Goal: Task Accomplishment & Management: Complete application form

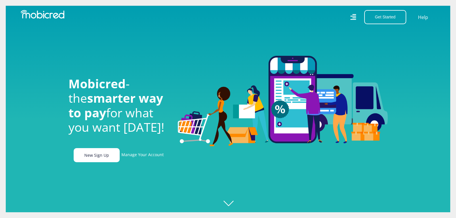
scroll to position [0, 410]
click at [105, 154] on link "New Sign Up" at bounding box center [97, 155] width 46 height 14
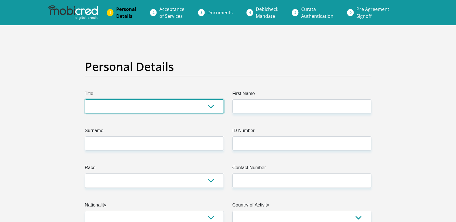
click at [194, 112] on select "Mr Ms Mrs Dr [PERSON_NAME]" at bounding box center [154, 106] width 139 height 14
select select "Ms"
click at [85, 99] on select "Mr Ms Mrs Dr Other" at bounding box center [154, 106] width 139 height 14
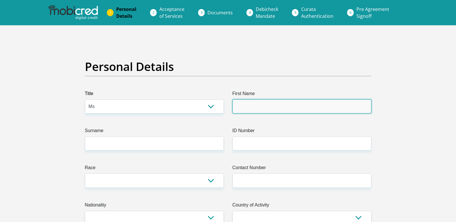
click at [293, 106] on input "First Name" at bounding box center [301, 106] width 139 height 14
type input "mamule"
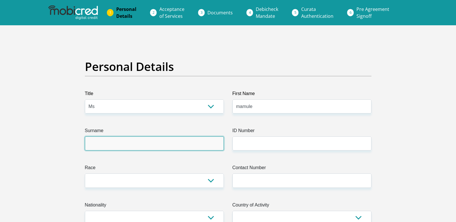
click at [157, 143] on input "Surname" at bounding box center [154, 144] width 139 height 14
type input "seketa"
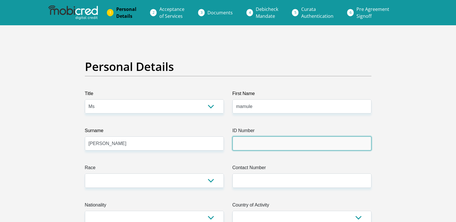
click at [253, 145] on input "ID Number" at bounding box center [301, 144] width 139 height 14
type input "0507250973082"
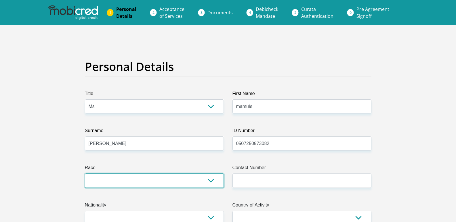
click at [181, 178] on select "Black Coloured Indian White Other" at bounding box center [154, 181] width 139 height 14
select select "1"
click at [85, 174] on select "Black Coloured Indian White Other" at bounding box center [154, 181] width 139 height 14
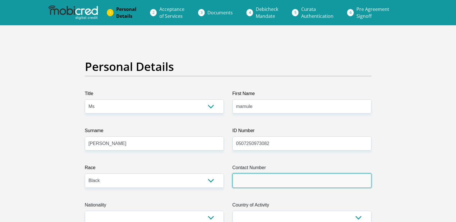
click at [284, 185] on input "Contact Number" at bounding box center [301, 181] width 139 height 14
type input "0711099924"
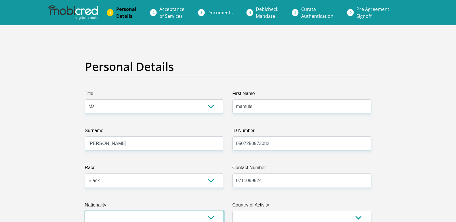
select select "ZAF"
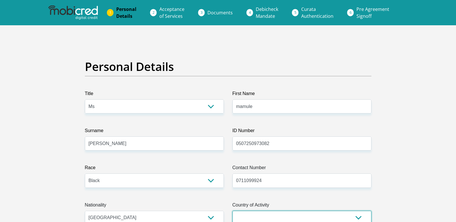
select select "ZAF"
type input "64 Celliers street"
type input "Celliers street"
type input "Sunny side pretoria 0002"
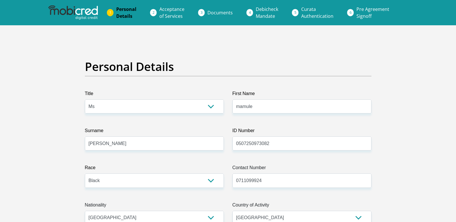
type input "0002"
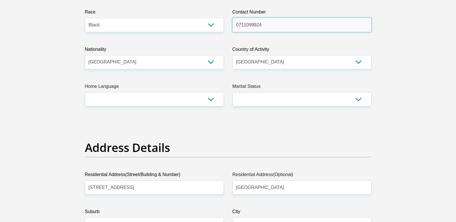
scroll to position [161, 0]
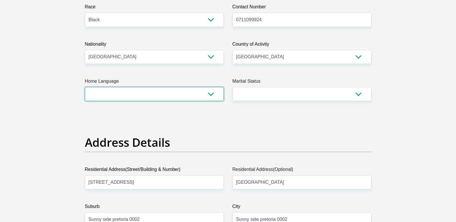
click at [208, 94] on select "Afrikaans English Sepedi South Ndebele Southern Sotho Swati Tsonga Tswana Venda…" at bounding box center [154, 94] width 139 height 14
select select "nso"
click at [85, 87] on select "Afrikaans English Sepedi South Ndebele Southern Sotho Swati Tsonga Tswana Venda…" at bounding box center [154, 94] width 139 height 14
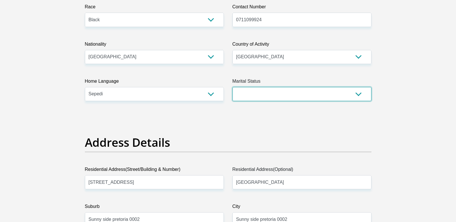
click at [283, 96] on select "Married ANC Single Divorced Widowed Married COP or Customary Law" at bounding box center [301, 94] width 139 height 14
select select "2"
click at [232, 87] on select "Married ANC Single Divorced Widowed Married COP or Customary Law" at bounding box center [301, 94] width 139 height 14
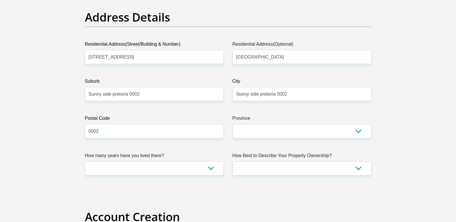
scroll to position [287, 0]
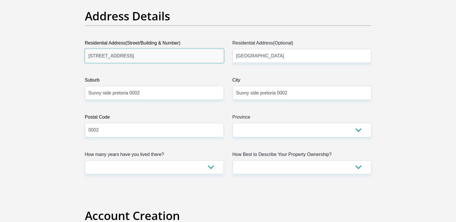
click at [142, 58] on input "64 Celliers street" at bounding box center [154, 56] width 139 height 14
type input "6"
type input "unit 2001 sunleigh flat"
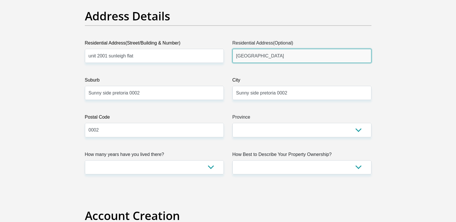
click at [278, 57] on input "Celliers street" at bounding box center [301, 56] width 139 height 14
type input "C"
click at [244, 56] on input "suny side pretoria 0002" at bounding box center [301, 56] width 139 height 14
click at [260, 57] on input "sunny side pretoria 0002" at bounding box center [301, 56] width 139 height 14
click at [237, 55] on input "sunny side Pretoria 0002" at bounding box center [301, 56] width 139 height 14
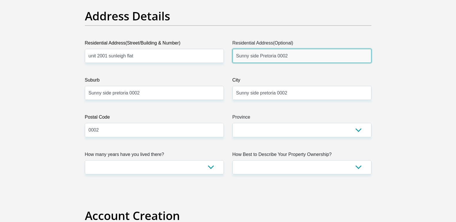
type input "Sunny side Pretoria 0002"
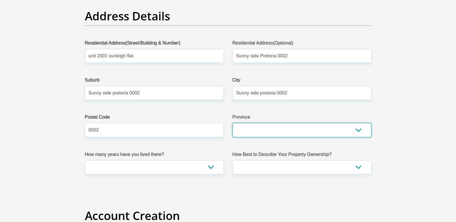
click at [260, 133] on select "Eastern Cape Free State Gauteng KwaZulu-Natal Limpopo Mpumalanga Northern Cape …" at bounding box center [301, 130] width 139 height 14
select select "Gauteng"
click at [232, 123] on select "Eastern Cape Free State Gauteng KwaZulu-Natal Limpopo Mpumalanga Northern Cape …" at bounding box center [301, 130] width 139 height 14
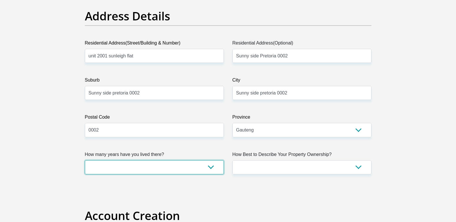
click at [198, 169] on select "less than 1 year 1-3 years 3-5 years 5+ years" at bounding box center [154, 167] width 139 height 14
select select "0"
click at [85, 160] on select "less than 1 year 1-3 years 3-5 years 5+ years" at bounding box center [154, 167] width 139 height 14
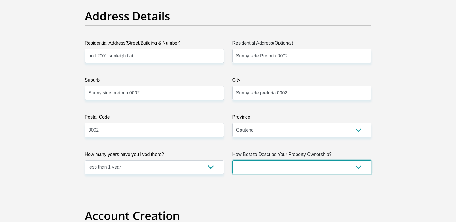
click at [295, 170] on select "Owned Rented Family Owned Company Dwelling" at bounding box center [301, 167] width 139 height 14
select select "Rented"
click at [232, 160] on select "Owned Rented Family Owned Company Dwelling" at bounding box center [301, 167] width 139 height 14
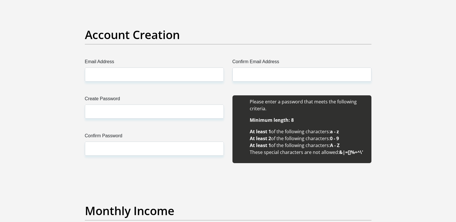
scroll to position [471, 0]
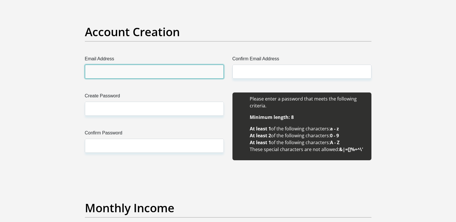
click at [138, 69] on input "Email Address" at bounding box center [154, 72] width 139 height 14
type input "mamuleseketa97@gmail.com"
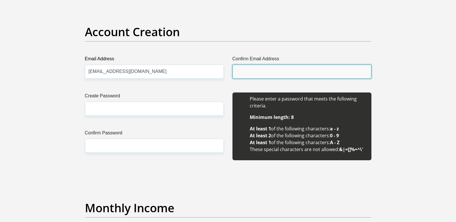
click at [267, 74] on input "Confirm Email Address" at bounding box center [301, 72] width 139 height 14
type input "mamuleseketa97@gmail.com"
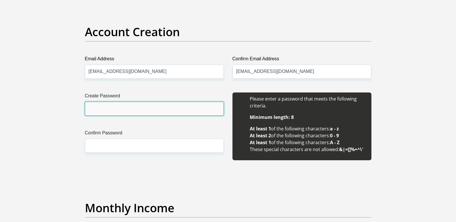
click at [167, 104] on input "Create Password" at bounding box center [154, 109] width 139 height 14
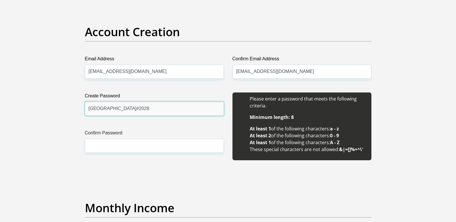
type input "Germany#2028"
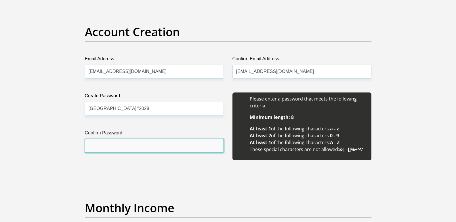
click at [149, 145] on input "Confirm Password" at bounding box center [154, 146] width 139 height 14
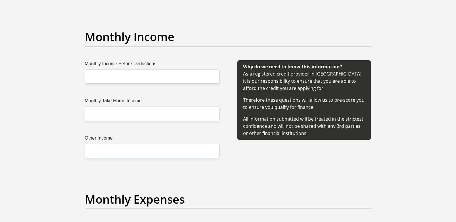
scroll to position [644, 0]
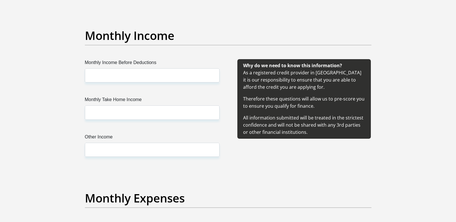
type input "Germany#2028"
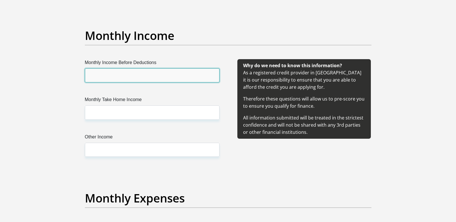
click at [210, 75] on input "Monthly Income Before Deductions" at bounding box center [152, 75] width 134 height 14
type input "1716"
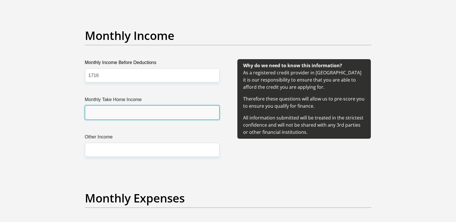
click at [191, 116] on input "Monthly Take Home Income" at bounding box center [152, 112] width 134 height 14
type input "1716"
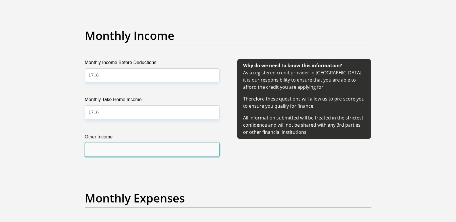
click at [178, 152] on input "Other Income" at bounding box center [152, 150] width 134 height 14
type input "300"
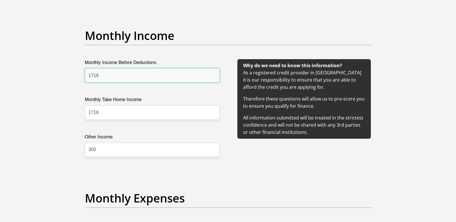
click at [88, 75] on input "1716" at bounding box center [152, 75] width 134 height 14
click at [88, 76] on input "1716" at bounding box center [152, 75] width 134 height 14
type input "1716"
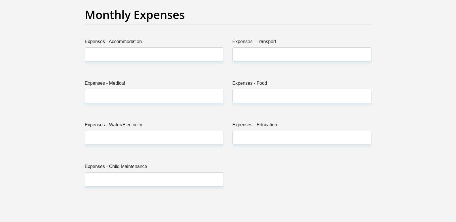
scroll to position [828, 0]
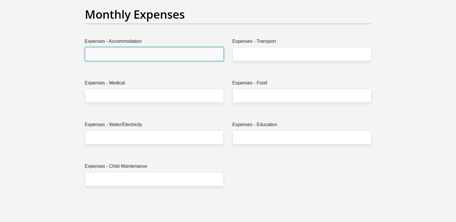
click at [179, 59] on input "Expenses - Accommodation" at bounding box center [154, 54] width 139 height 14
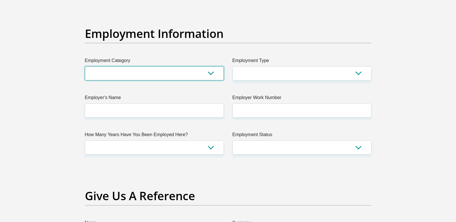
click at [212, 75] on select "AGRICULTURE ALCOHOL & TOBACCO CONSTRUCTION MATERIALS METALLURGY EQUIPMENT FOR R…" at bounding box center [154, 73] width 139 height 14
click at [210, 77] on select "AGRICULTURE ALCOHOL & TOBACCO CONSTRUCTION MATERIALS METALLURGY EQUIPMENT FOR R…" at bounding box center [154, 73] width 139 height 14
click at [229, 180] on div "Title Mr Ms Mrs Dr Other First Name mamule Surname seketa ID Number 05072509730…" at bounding box center [227, 3] width 295 height 1870
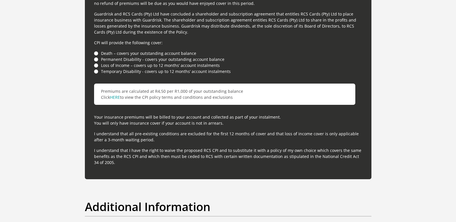
scroll to position [1411, 0]
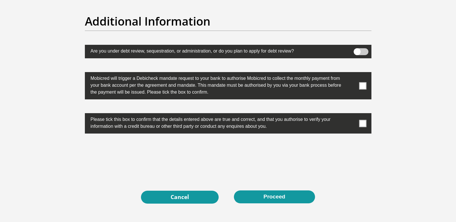
scroll to position [1840, 0]
